Goal: Information Seeking & Learning: Learn about a topic

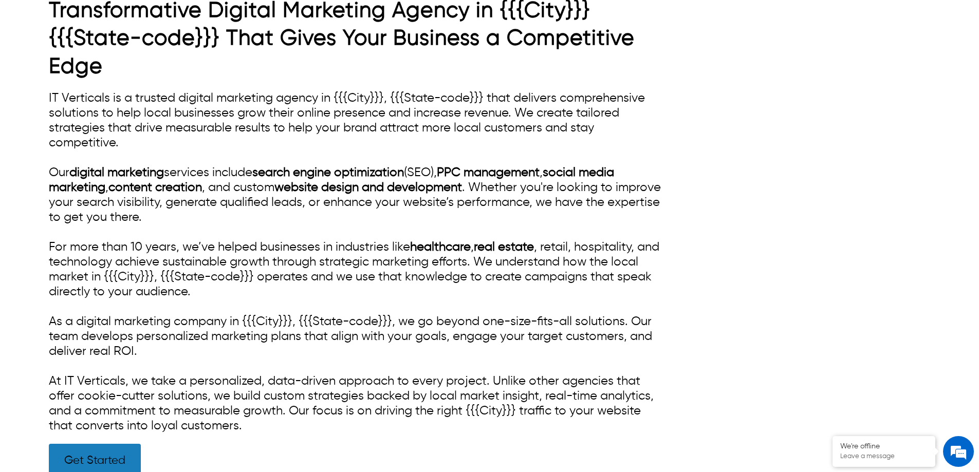
scroll to position [463, 0]
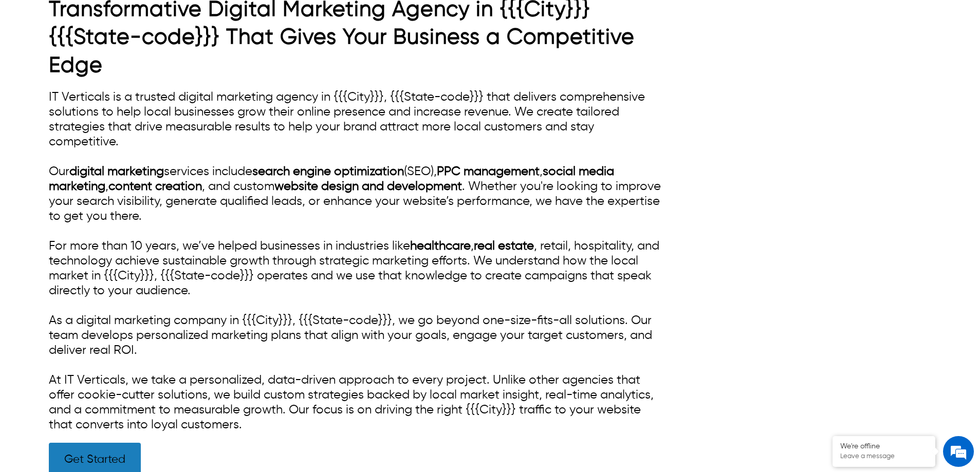
click at [542, 197] on div "IT Verticals is a trusted digital marketing agency in {{{City}}}, {{{State-code…" at bounding box center [357, 261] width 617 height 343
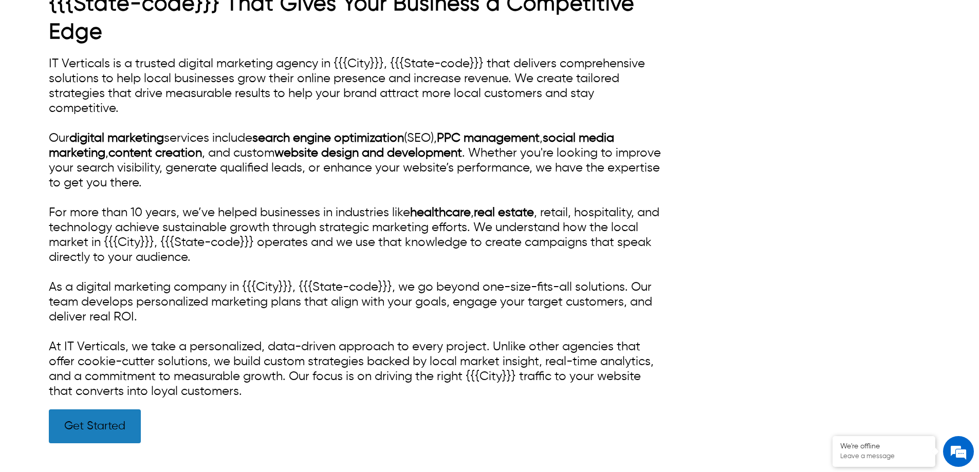
scroll to position [514, 0]
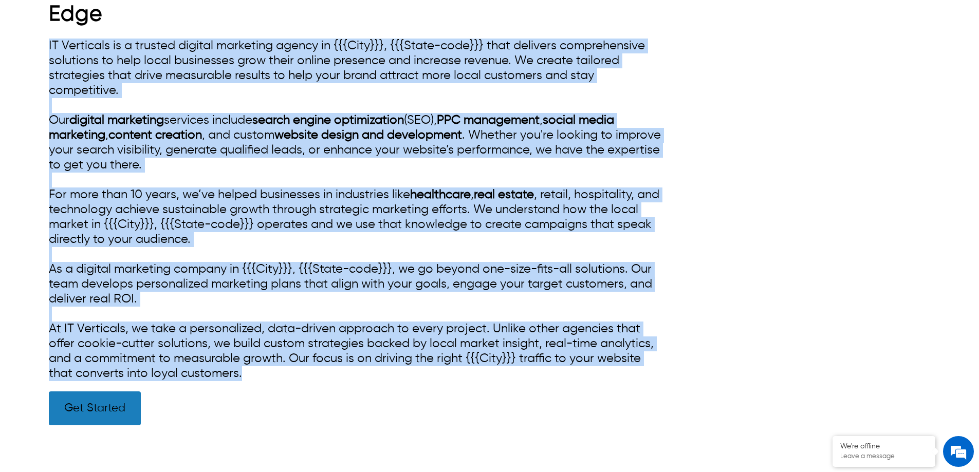
drag, startPoint x: 249, startPoint y: 377, endPoint x: 38, endPoint y: 50, distance: 389.6
click at [38, 50] on div "Transformative Digital Marketing Agency in {{{City}}} {{{State-code}}} That Giv…" at bounding box center [489, 180] width 979 height 550
click at [321, 148] on div "IT Verticals is a trusted digital marketing agency in {{{City}}}, {{{State-code…" at bounding box center [357, 210] width 617 height 343
drag, startPoint x: 254, startPoint y: 373, endPoint x: 46, endPoint y: 50, distance: 384.1
click at [46, 50] on div "Transformative Digital Marketing Agency in {{{City}}} {{{State-code}}} That Giv…" at bounding box center [489, 180] width 979 height 550
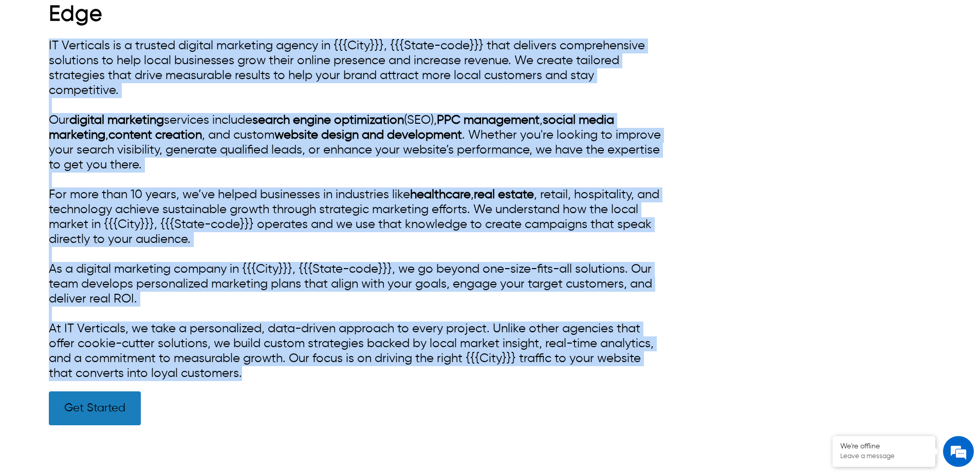
click at [144, 85] on div "IT Verticals is a trusted digital marketing agency in {{{City}}}, {{{State-code…" at bounding box center [357, 210] width 617 height 343
drag, startPoint x: 252, startPoint y: 374, endPoint x: 40, endPoint y: 46, distance: 390.6
click at [40, 46] on div "Transformative Digital Marketing Agency in {{{City}}} {{{State-code}}} That Giv…" at bounding box center [489, 180] width 979 height 550
click at [141, 58] on div "IT Verticals is a trusted digital marketing agency in {{{City}}}, {{{State-code…" at bounding box center [357, 210] width 617 height 343
drag, startPoint x: 249, startPoint y: 377, endPoint x: 48, endPoint y: 30, distance: 401.4
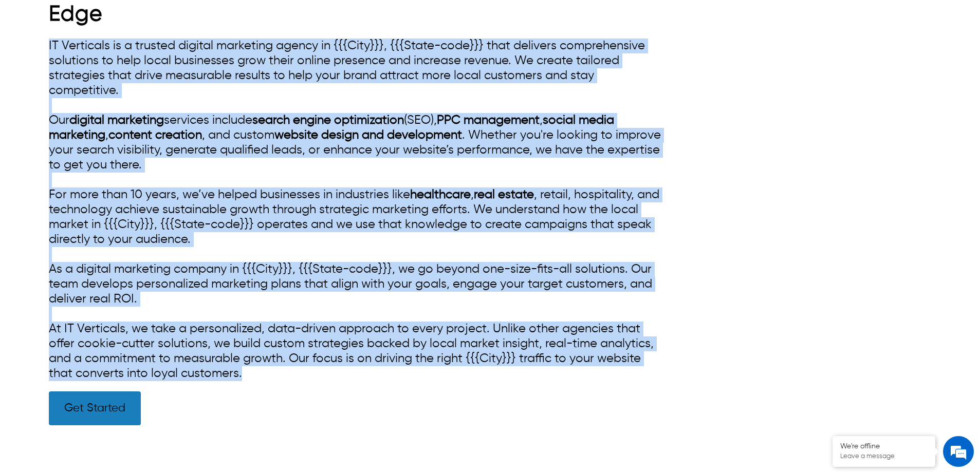
click at [48, 30] on div "Transformative Digital Marketing Agency in {{{City}}} {{{State-code}}} That Giv…" at bounding box center [489, 180] width 979 height 550
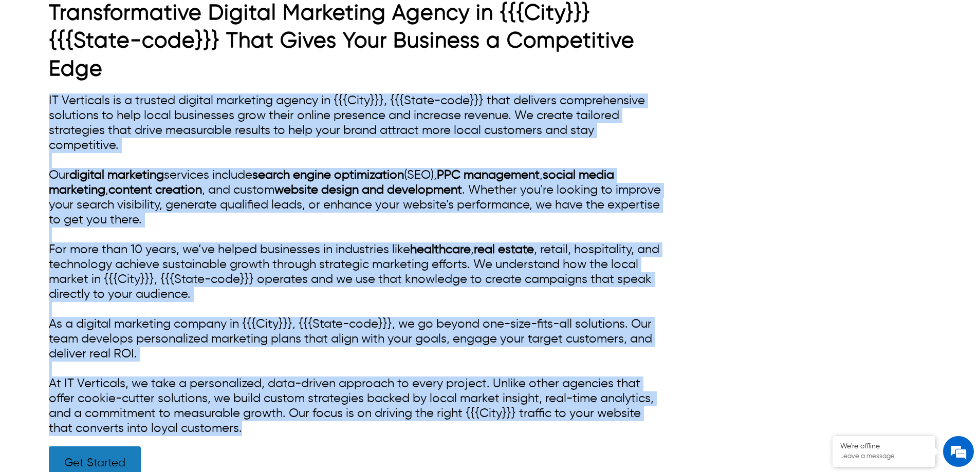
scroll to position [463, 0]
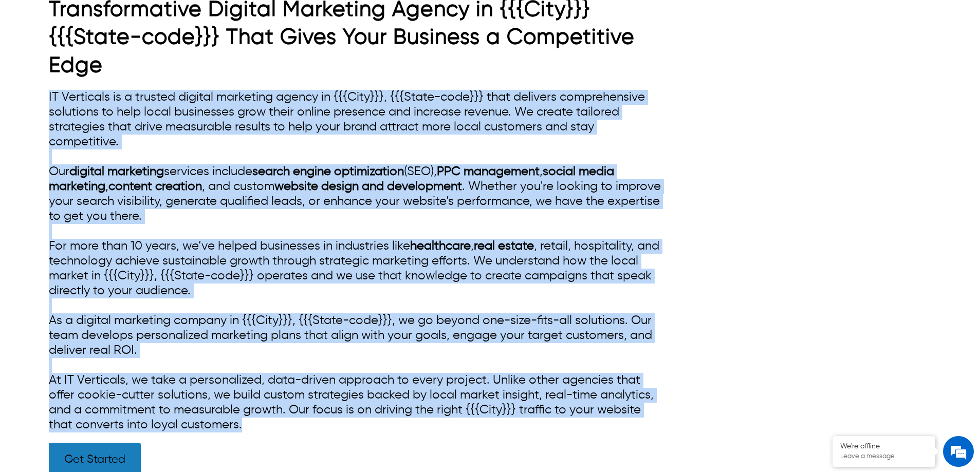
click at [258, 263] on div "IT Verticals is a trusted digital marketing agency in {{{City}}}, {{{State-code…" at bounding box center [357, 261] width 617 height 343
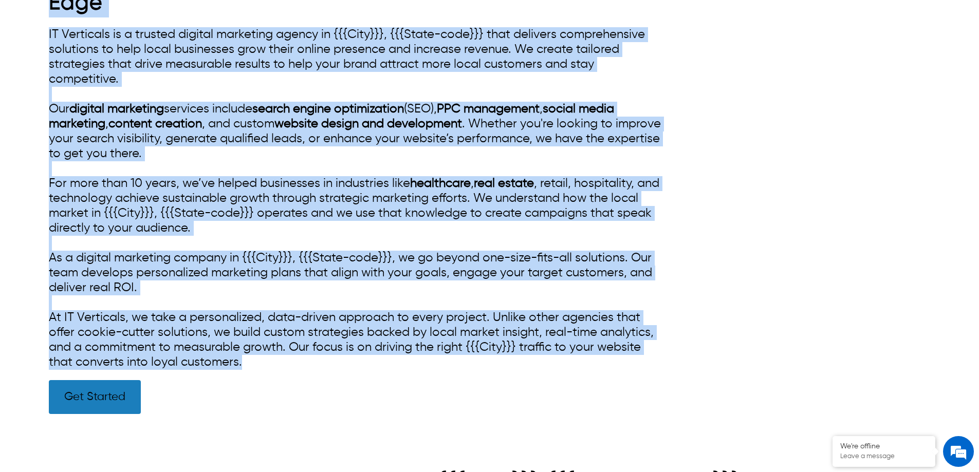
scroll to position [394, 0]
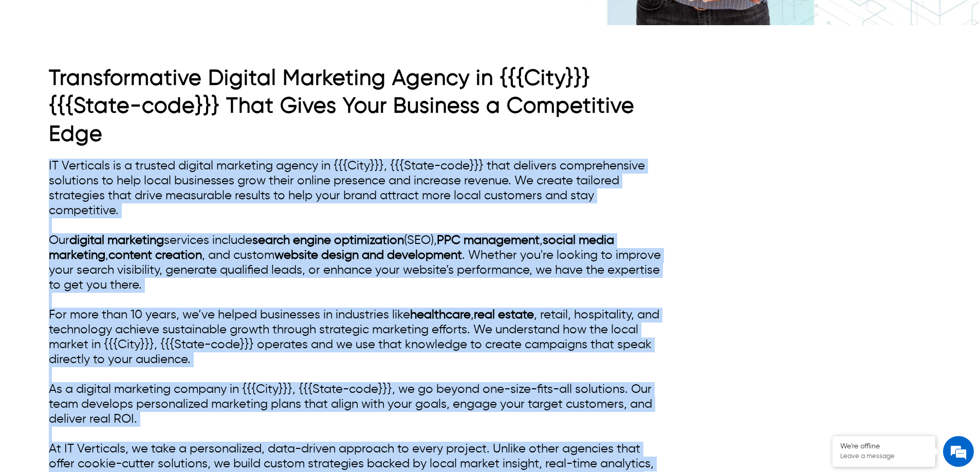
drag, startPoint x: 244, startPoint y: 266, endPoint x: 29, endPoint y: 154, distance: 241.8
click at [29, 154] on div "Transformative Digital Marketing Agency in {{{City}}} {{{State-code}}} That Giv…" at bounding box center [489, 300] width 979 height 550
click at [205, 177] on div "IT Verticals is a trusted digital marketing agency in {{{City}}}, {{{State-code…" at bounding box center [357, 330] width 617 height 343
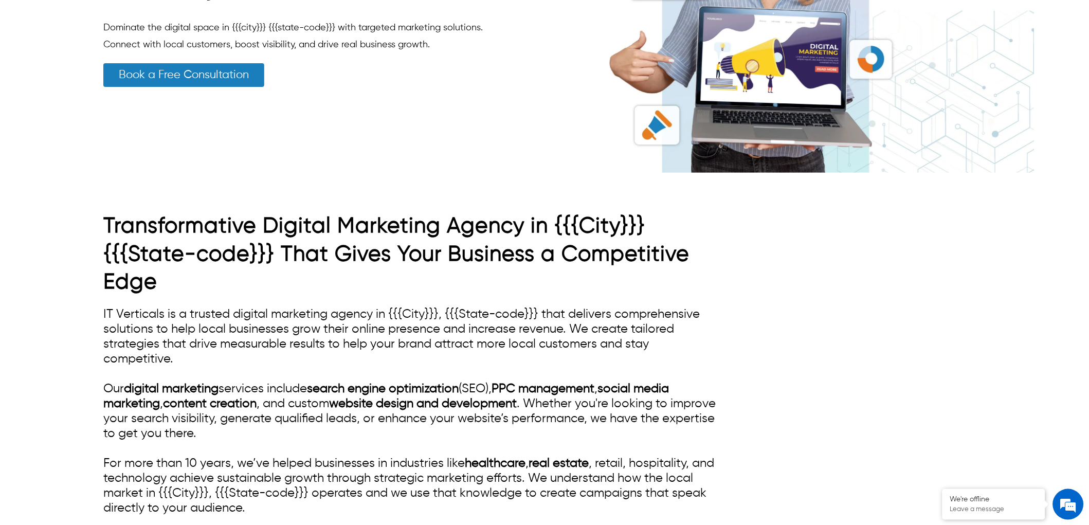
scroll to position [315, 0]
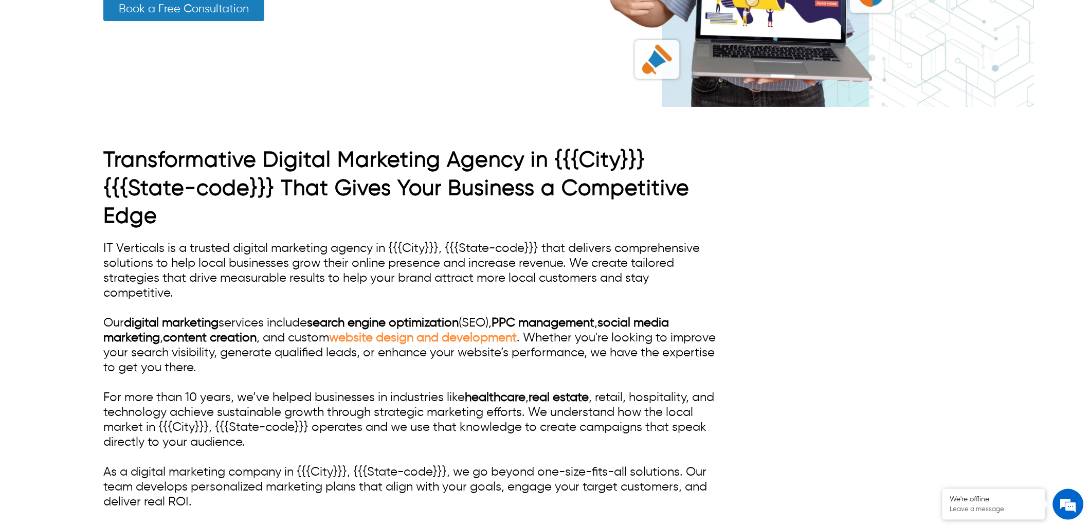
click at [480, 336] on link "website design and development" at bounding box center [423, 338] width 188 height 12
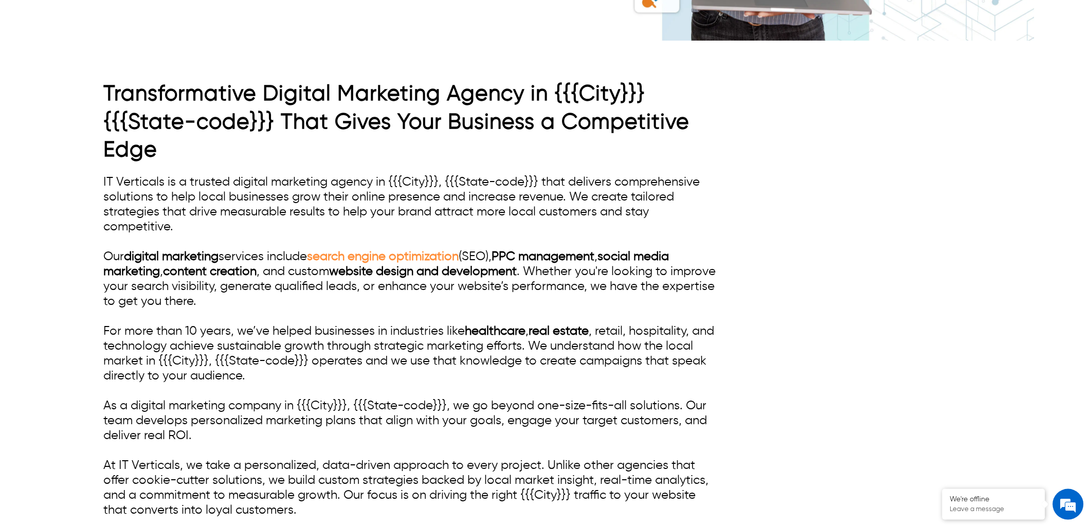
scroll to position [456, 0]
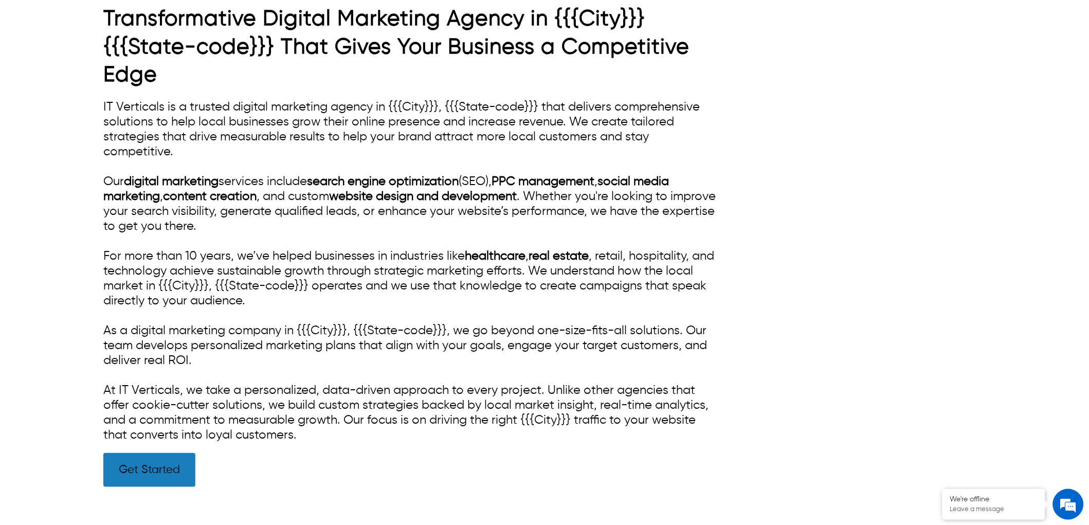
click at [285, 383] on div "IT Verticals is a trusted digital marketing agency in {{{City}}}, {{{State-code…" at bounding box center [411, 271] width 617 height 343
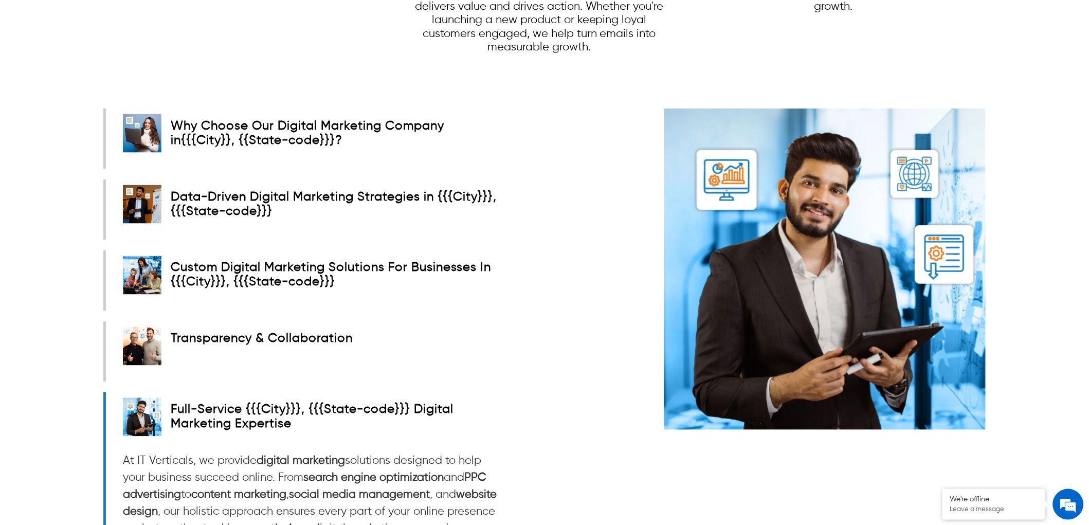
scroll to position [1599, 0]
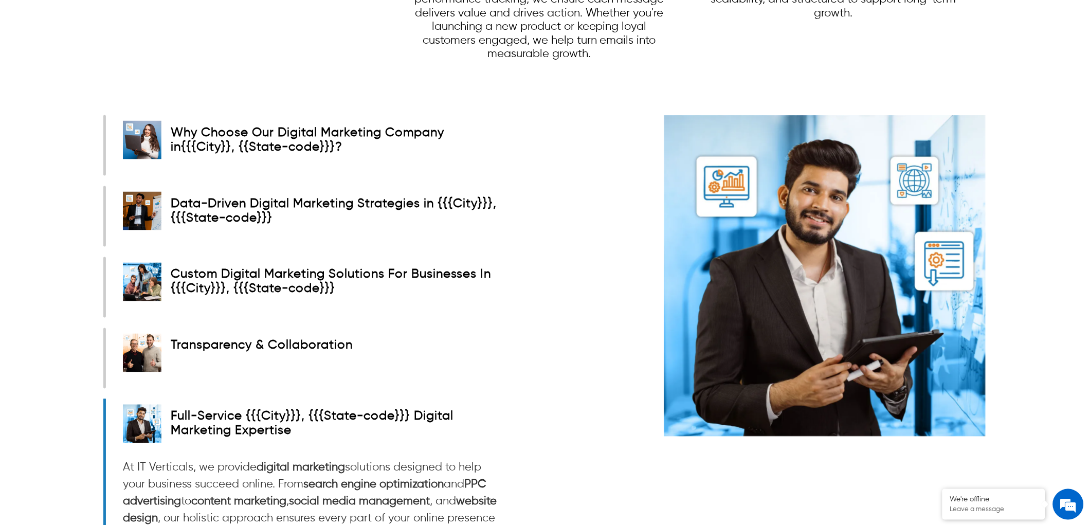
click at [281, 126] on strong "Why Choose Our Digital Marketing Company in" at bounding box center [307, 139] width 273 height 27
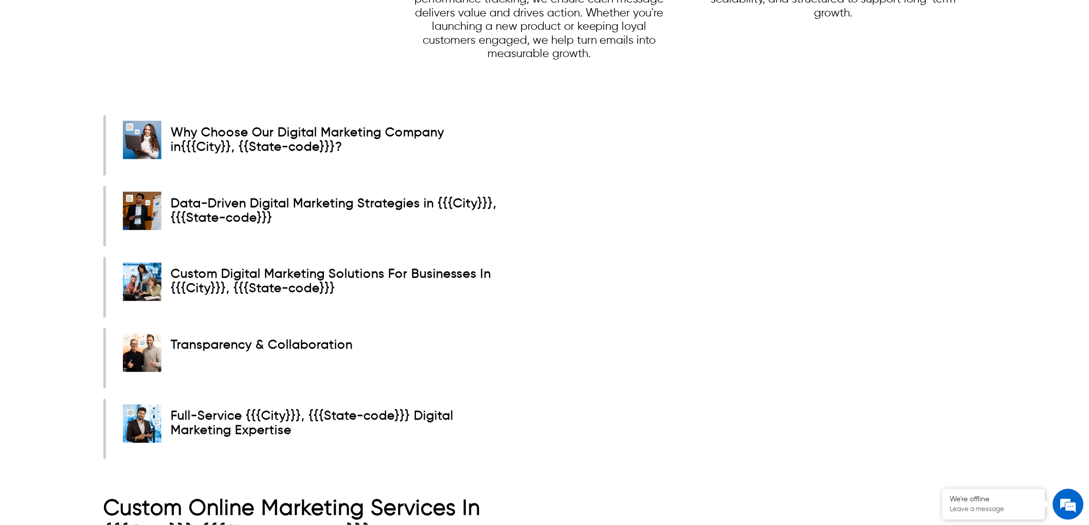
click at [153, 125] on img at bounding box center [142, 140] width 39 height 39
click at [487, 399] on div "Full-Service {{{City}}}, {{{State-code}}} Digital Marketing Expertise" at bounding box center [330, 424] width 339 height 50
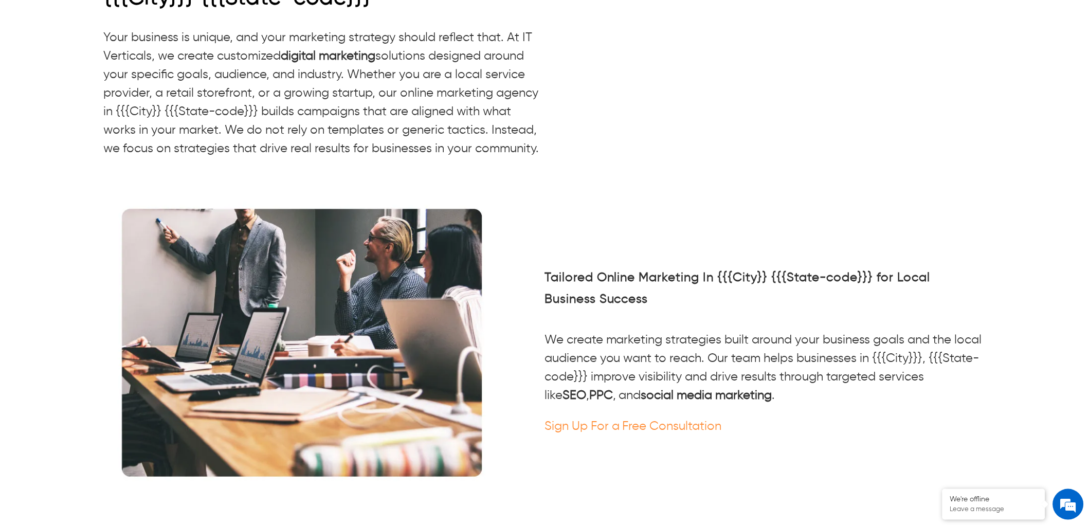
scroll to position [2370, 0]
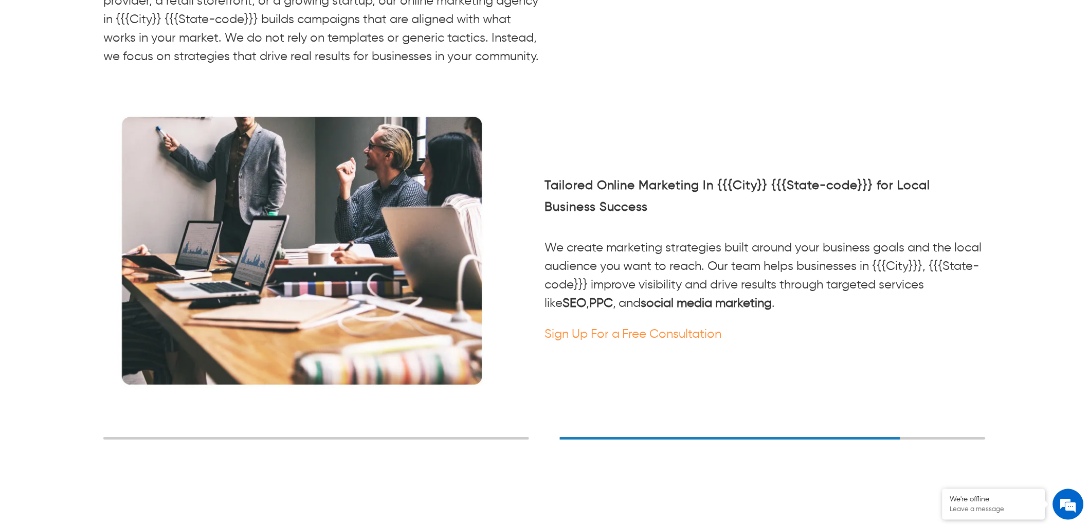
drag, startPoint x: 541, startPoint y: 145, endPoint x: 31, endPoint y: 38, distance: 520.4
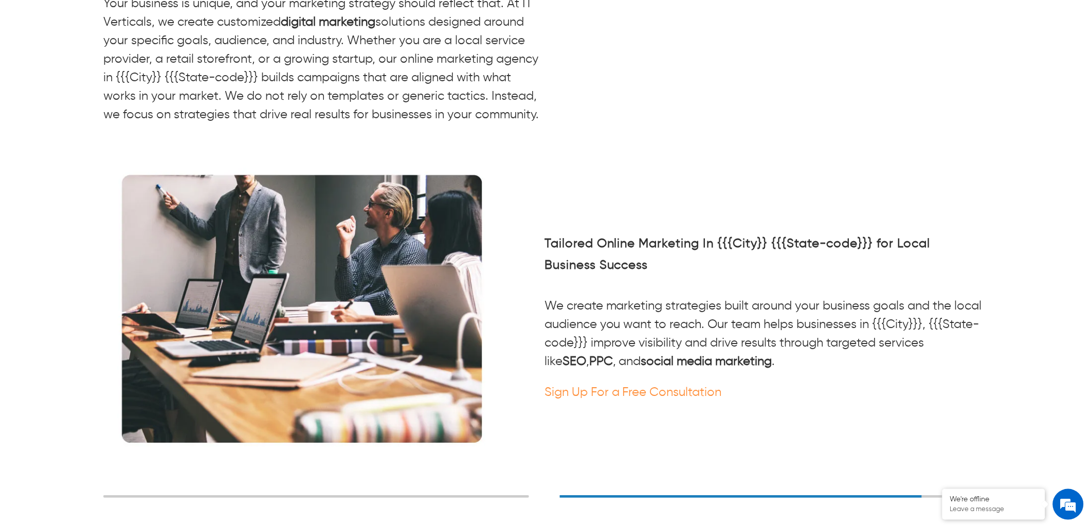
click at [99, 37] on div "Custom Online Marketing Services In {{{City}}} {{{State-code}}} Your business i…" at bounding box center [544, 235] width 980 height 621
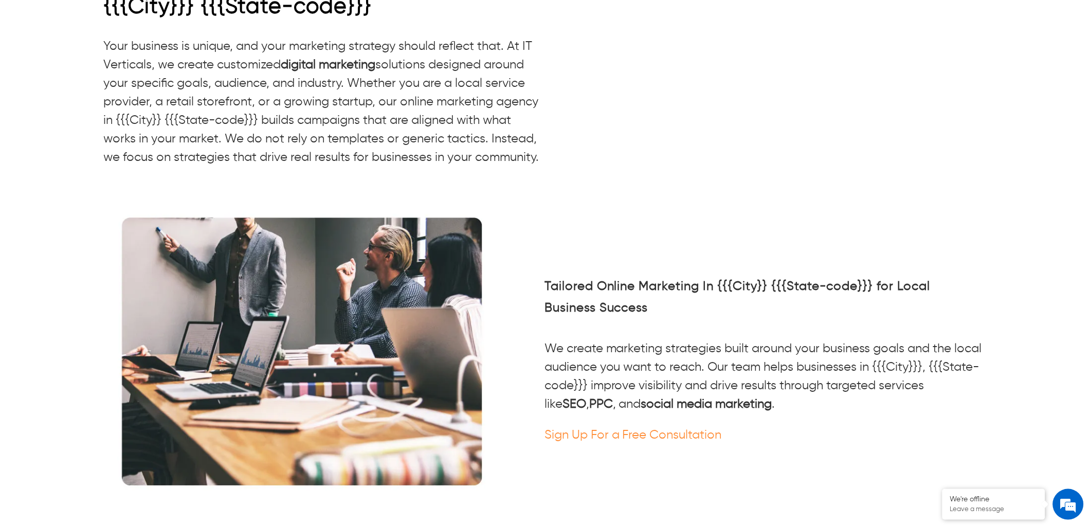
scroll to position [2268, 0]
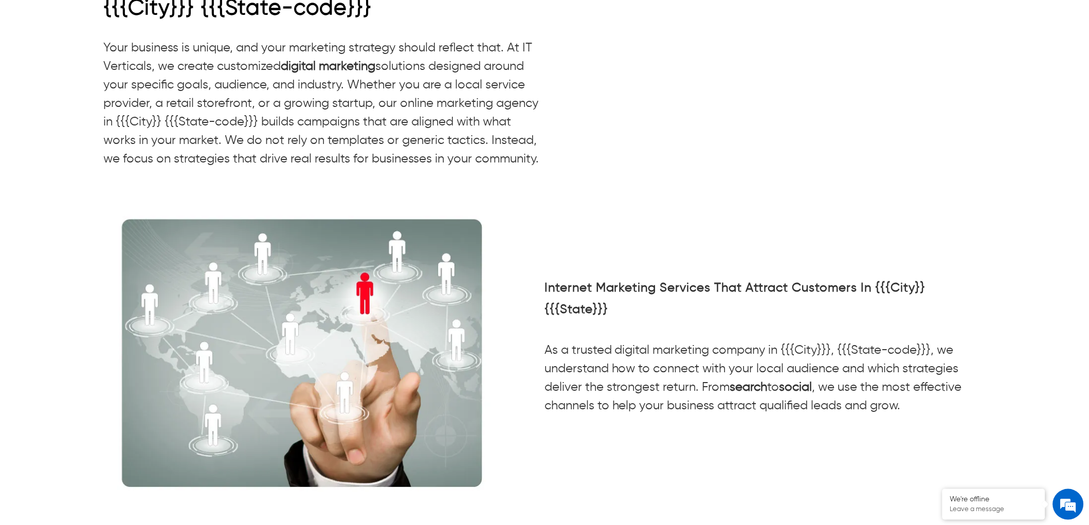
drag, startPoint x: 101, startPoint y: 33, endPoint x: 543, endPoint y: 141, distance: 454.5
click at [543, 141] on div "Custom Online Marketing Services In {{{City}}} {{{State-code}}} Your business i…" at bounding box center [544, 280] width 980 height 621
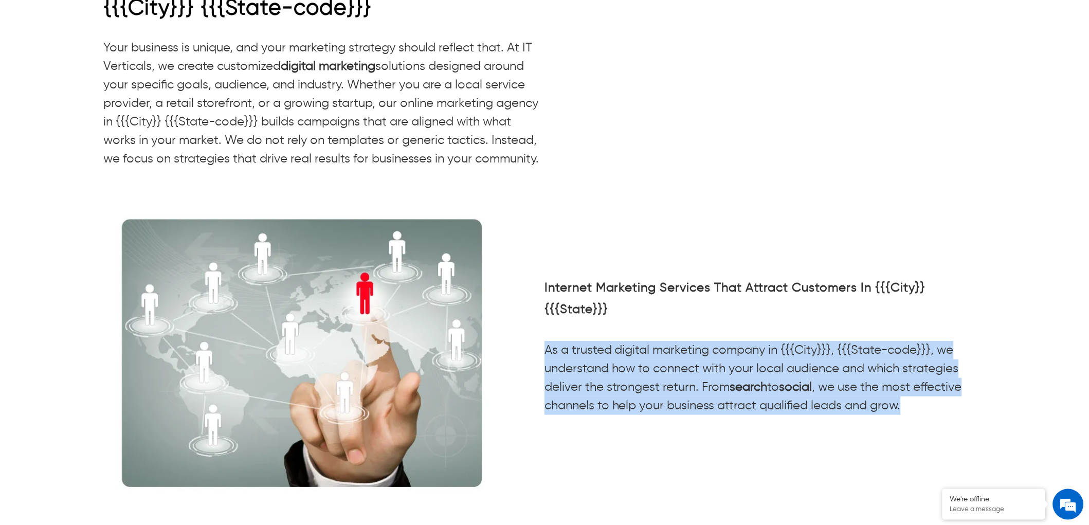
drag, startPoint x: 918, startPoint y: 396, endPoint x: 545, endPoint y: 340, distance: 377.3
click at [545, 341] on p "As a trusted digital marketing company in {{{City}}}, {{{State-code}}}, we unde…" at bounding box center [764, 378] width 441 height 74
click at [888, 379] on p "As a trusted digital marketing company in {{{City}}}, {{{State-code}}}, we unde…" at bounding box center [764, 378] width 441 height 74
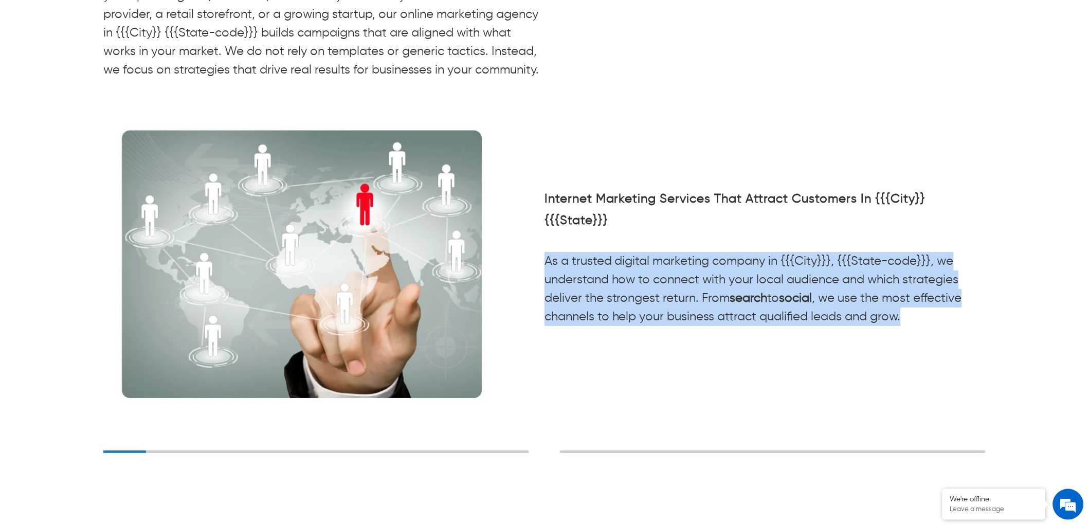
drag, startPoint x: 914, startPoint y: 395, endPoint x: 544, endPoint y: 340, distance: 374.1
click at [544, 326] on p "As a trusted digital marketing company in {{{City}}}, {{{State-code}}}, we unde…" at bounding box center [764, 289] width 441 height 74
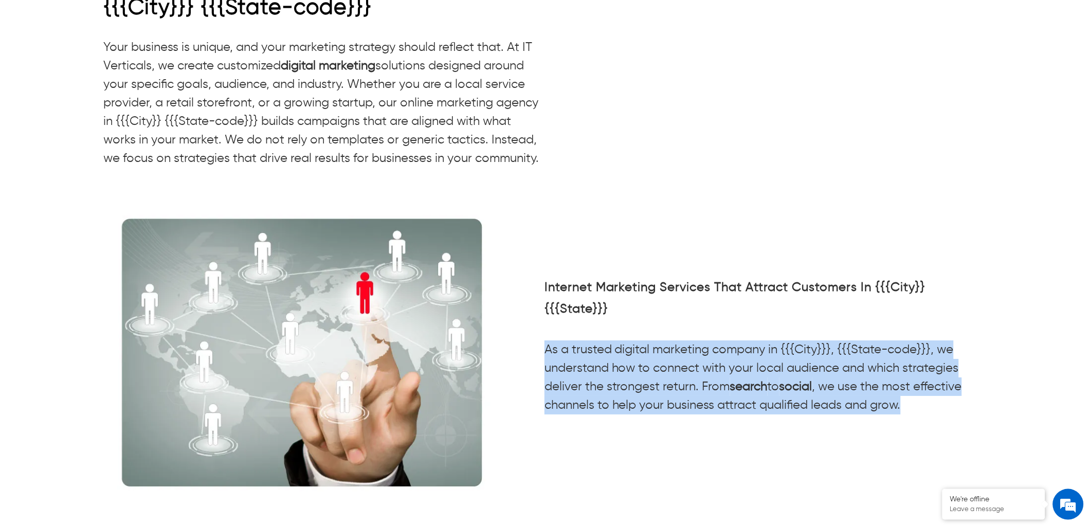
scroll to position [2125, 0]
drag, startPoint x: 540, startPoint y: 147, endPoint x: 76, endPoint y: 23, distance: 480.4
click at [76, 23] on div "Custom Online Marketing Services In {{{City}}} {{{State-code}}} Your business i…" at bounding box center [544, 280] width 980 height 621
click at [483, 122] on p "Your business is unique, and your marketing strategy should reflect that. At IT…" at bounding box center [323, 104] width 441 height 130
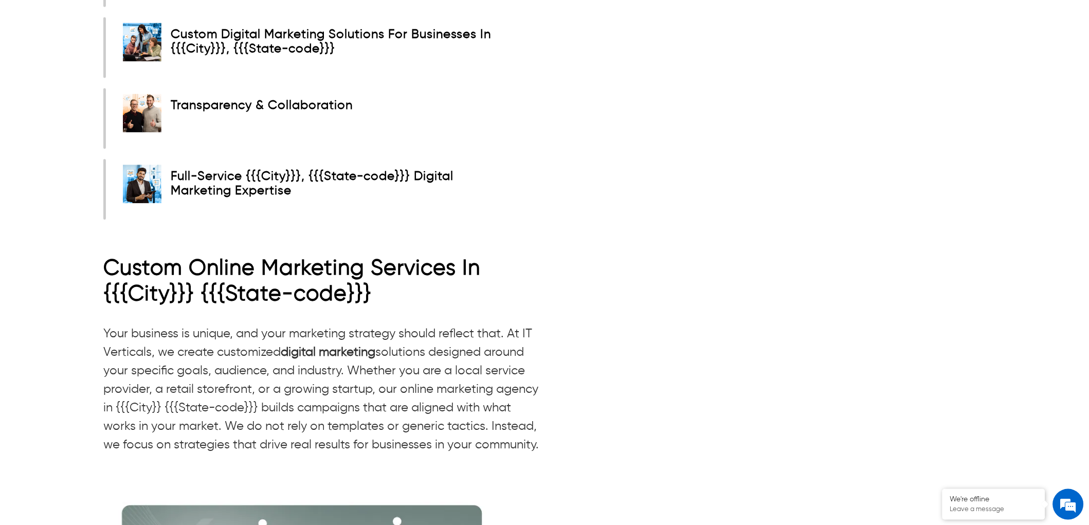
scroll to position [2068, 0]
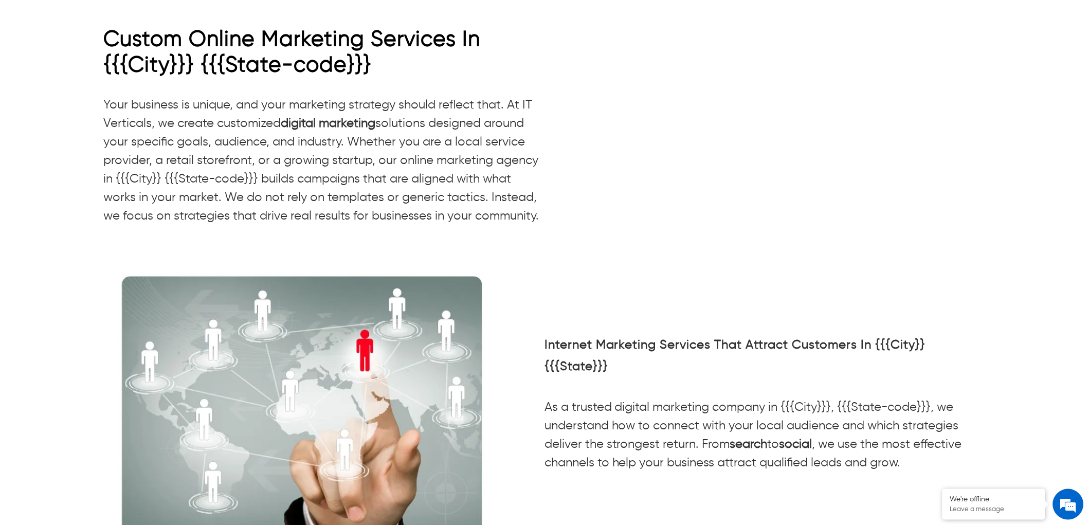
drag, startPoint x: 541, startPoint y: 202, endPoint x: 53, endPoint y: 89, distance: 501.2
click at [372, 127] on p "Your business is unique, and your marketing strategy should reflect that. At IT…" at bounding box center [323, 161] width 441 height 130
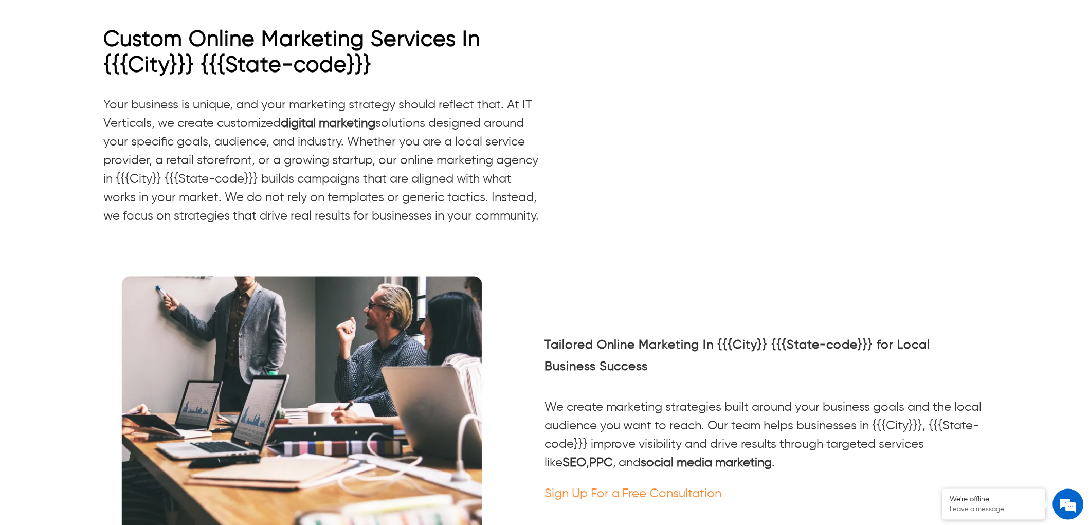
drag, startPoint x: 106, startPoint y: 90, endPoint x: 559, endPoint y: 199, distance: 465.7
click at [559, 199] on div "Custom Online Marketing Services In {{{City}}} {{{State-code}}} Your business i…" at bounding box center [544, 126] width 882 height 199
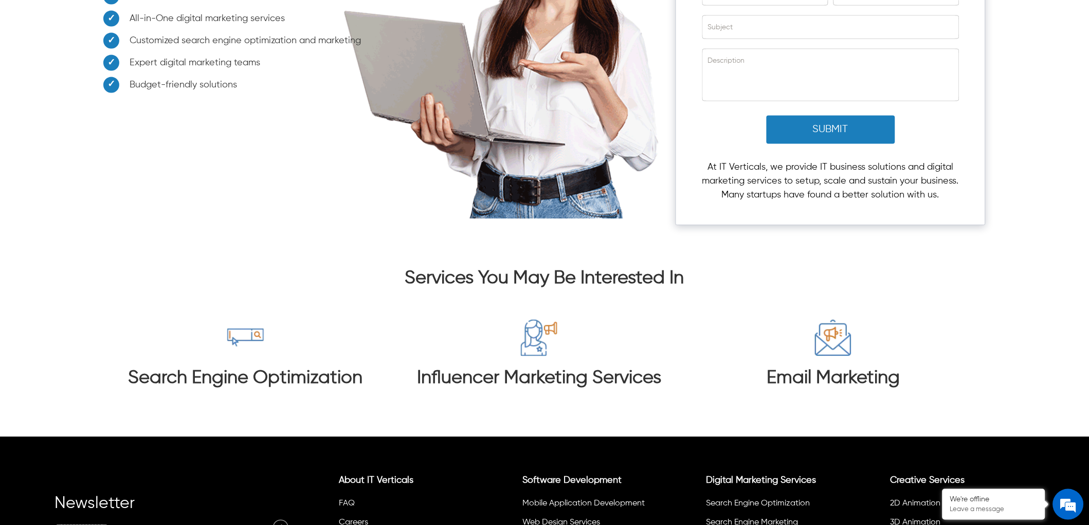
scroll to position [4256, 0]
